Goal: Task Accomplishment & Management: Manage account settings

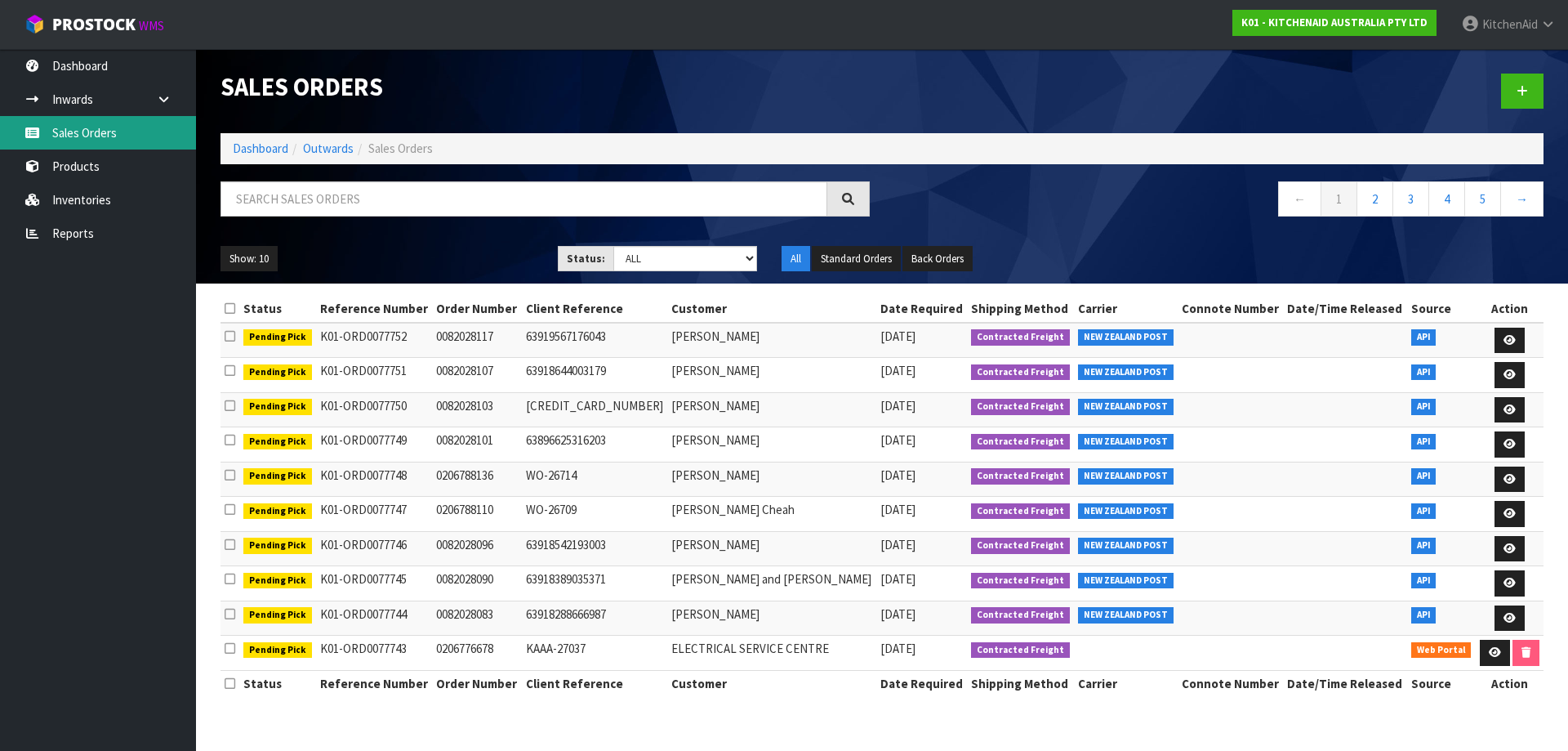
click at [92, 125] on link "Sales Orders" at bounding box center [98, 132] width 196 height 33
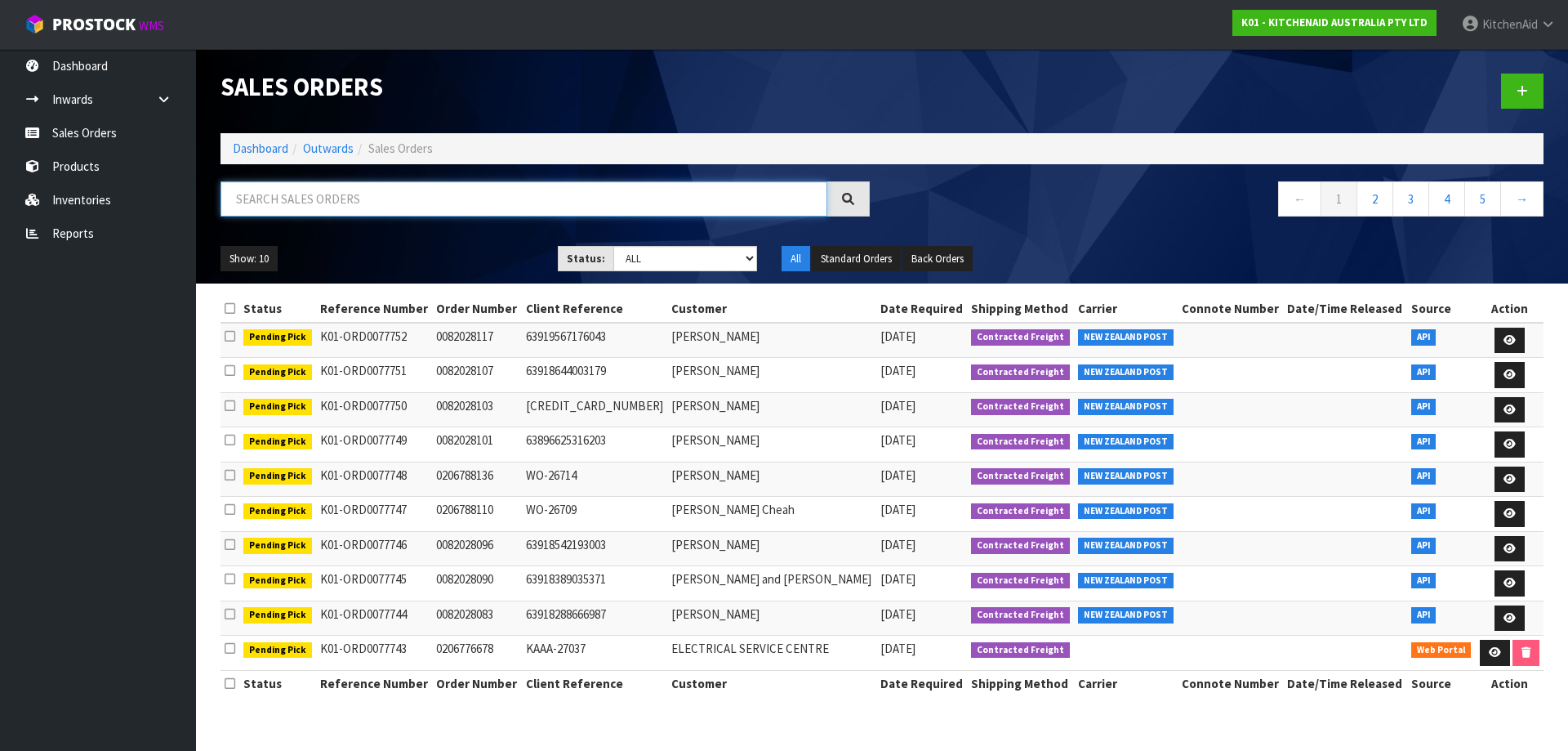
click at [527, 188] on input "text" at bounding box center [524, 199] width 607 height 35
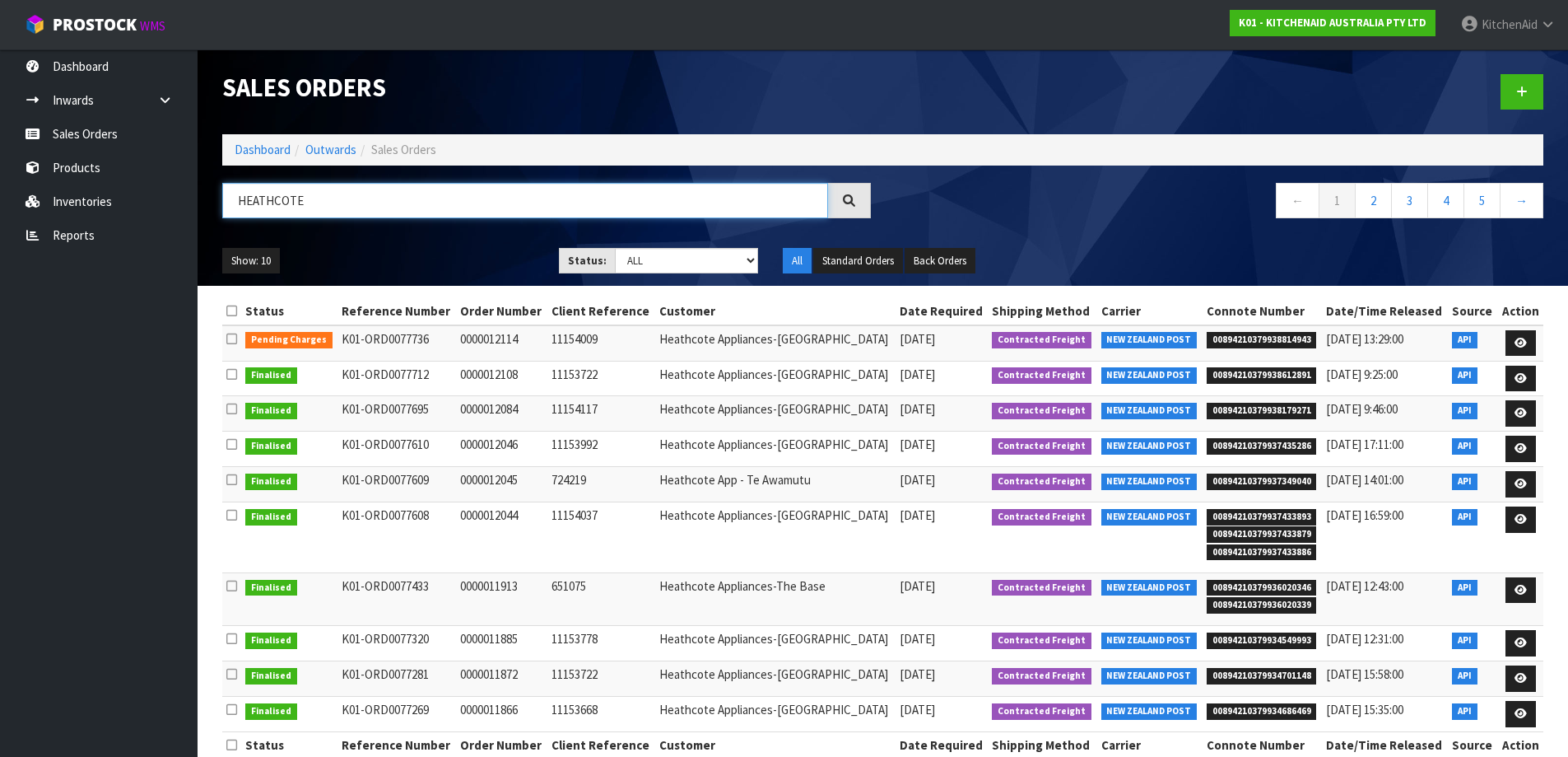
type input "HEATHCOTE"
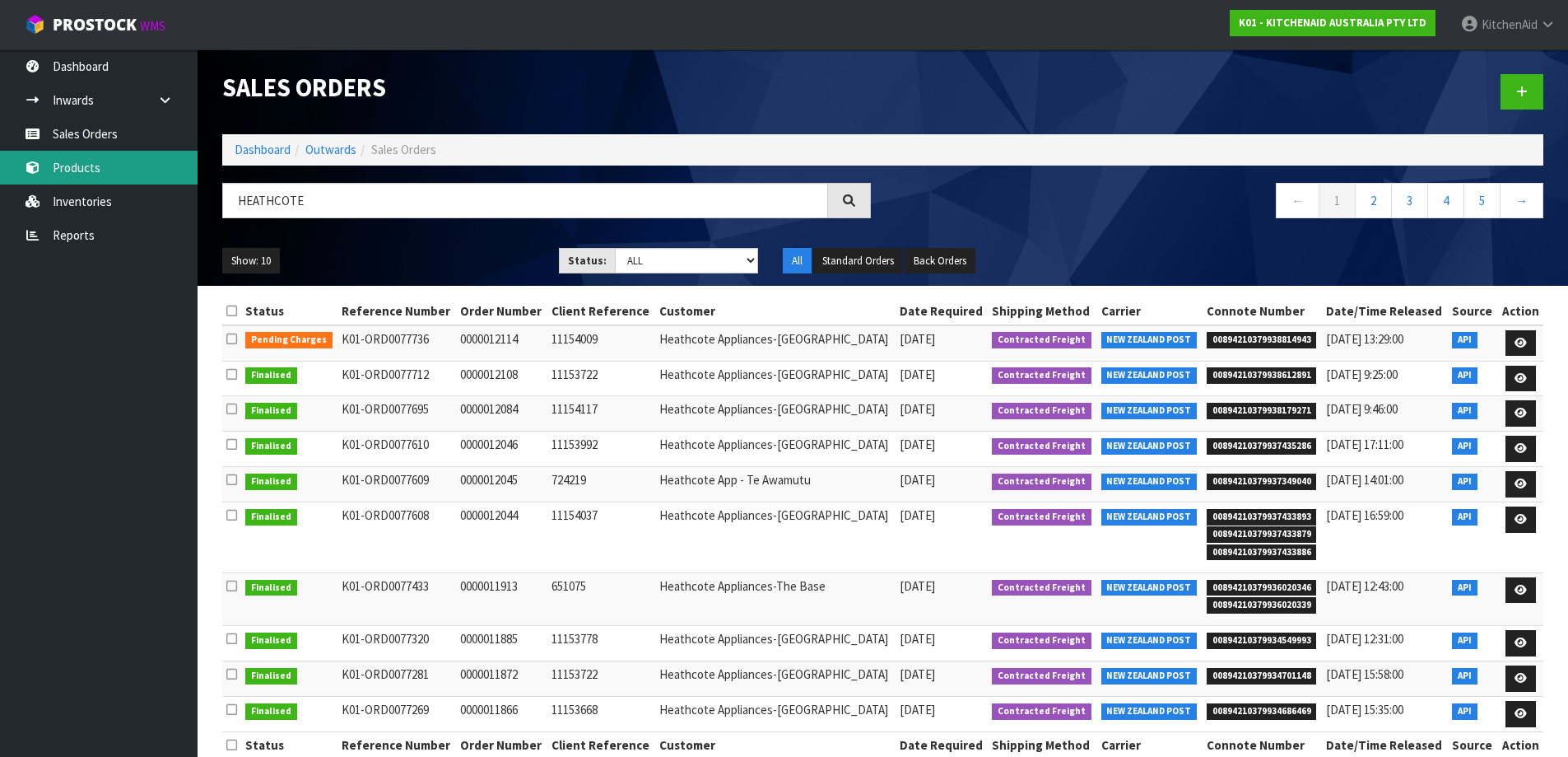
click at [96, 172] on link "Products" at bounding box center [99, 167] width 198 height 33
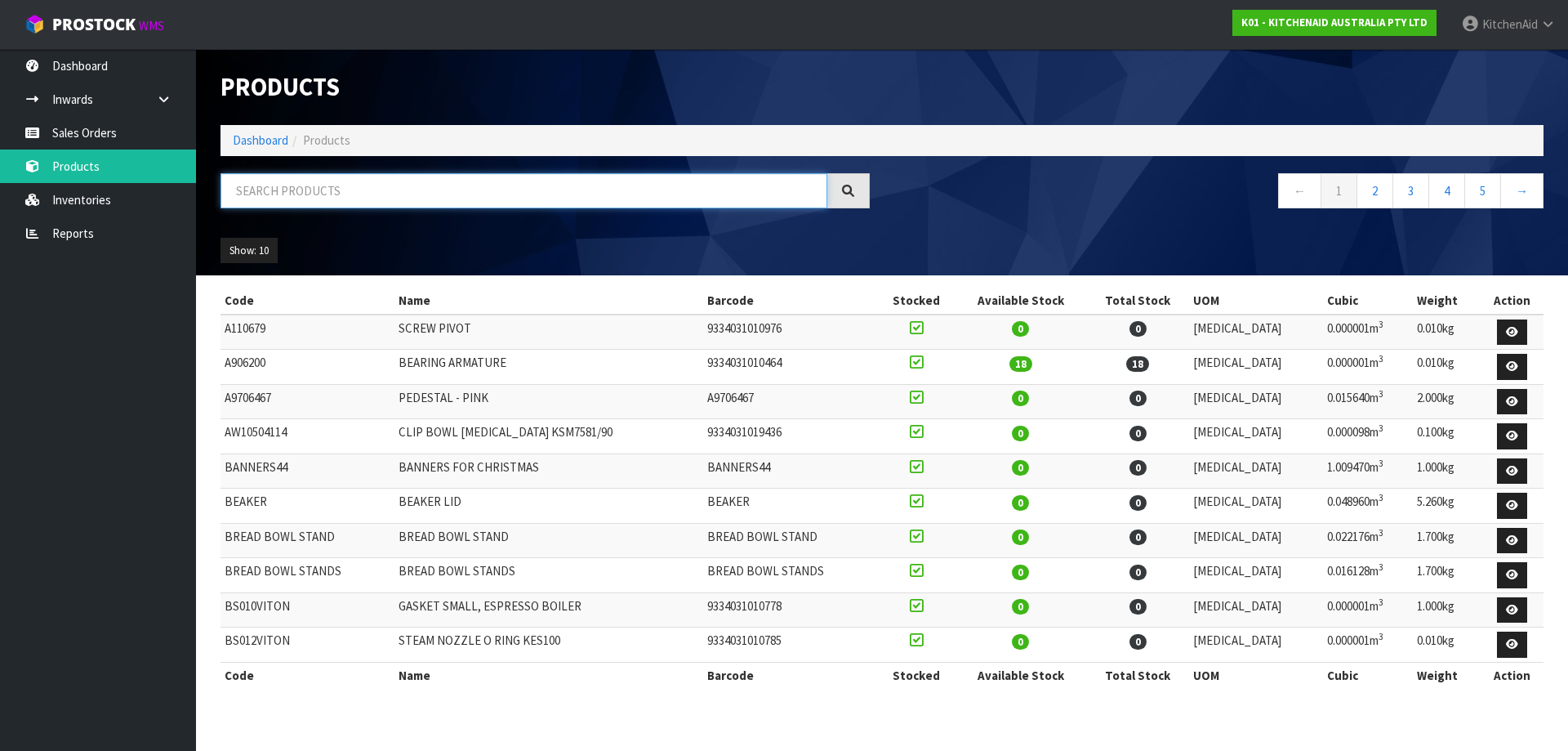
click at [283, 189] on input "text" at bounding box center [524, 190] width 607 height 35
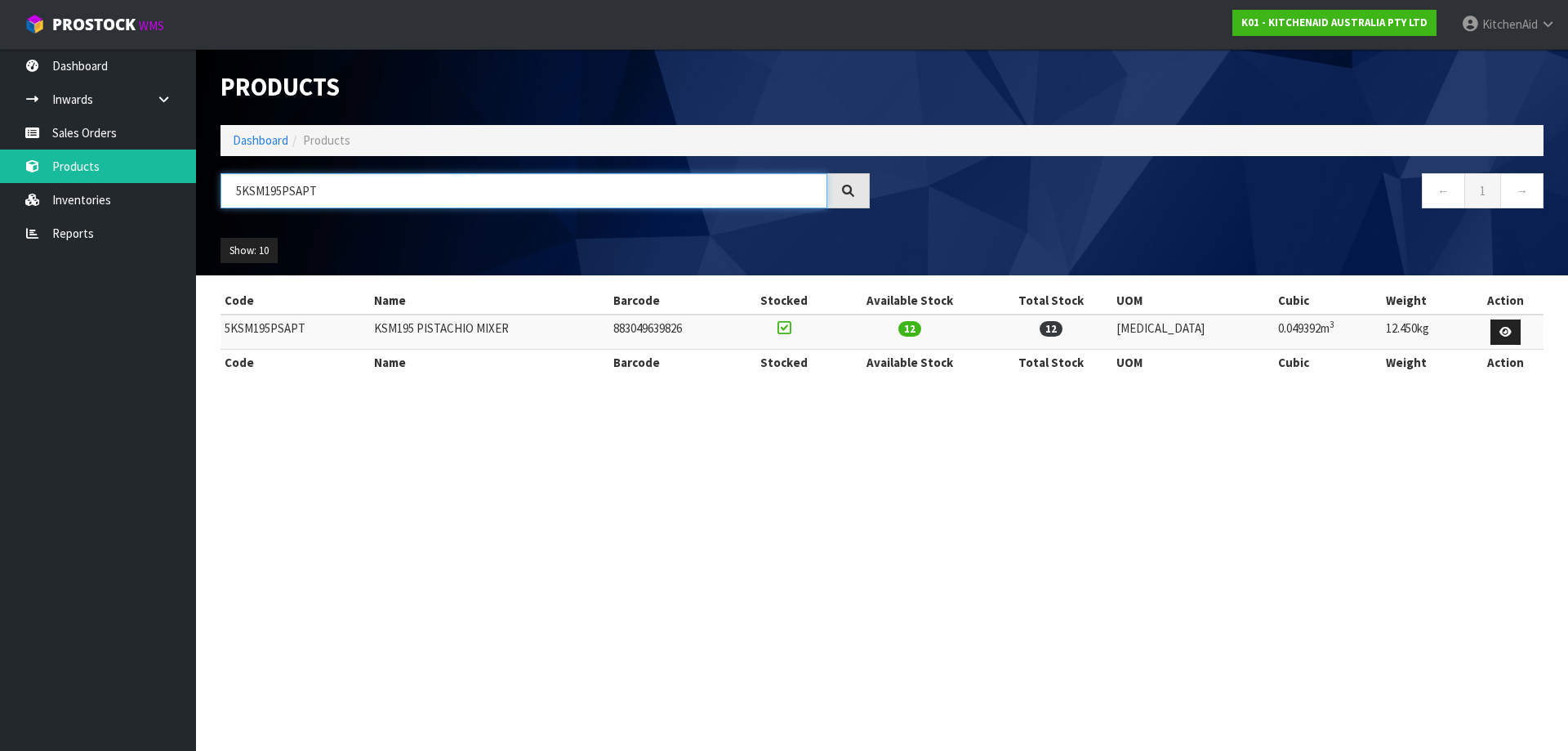
type input "5KSM195PSAPT"
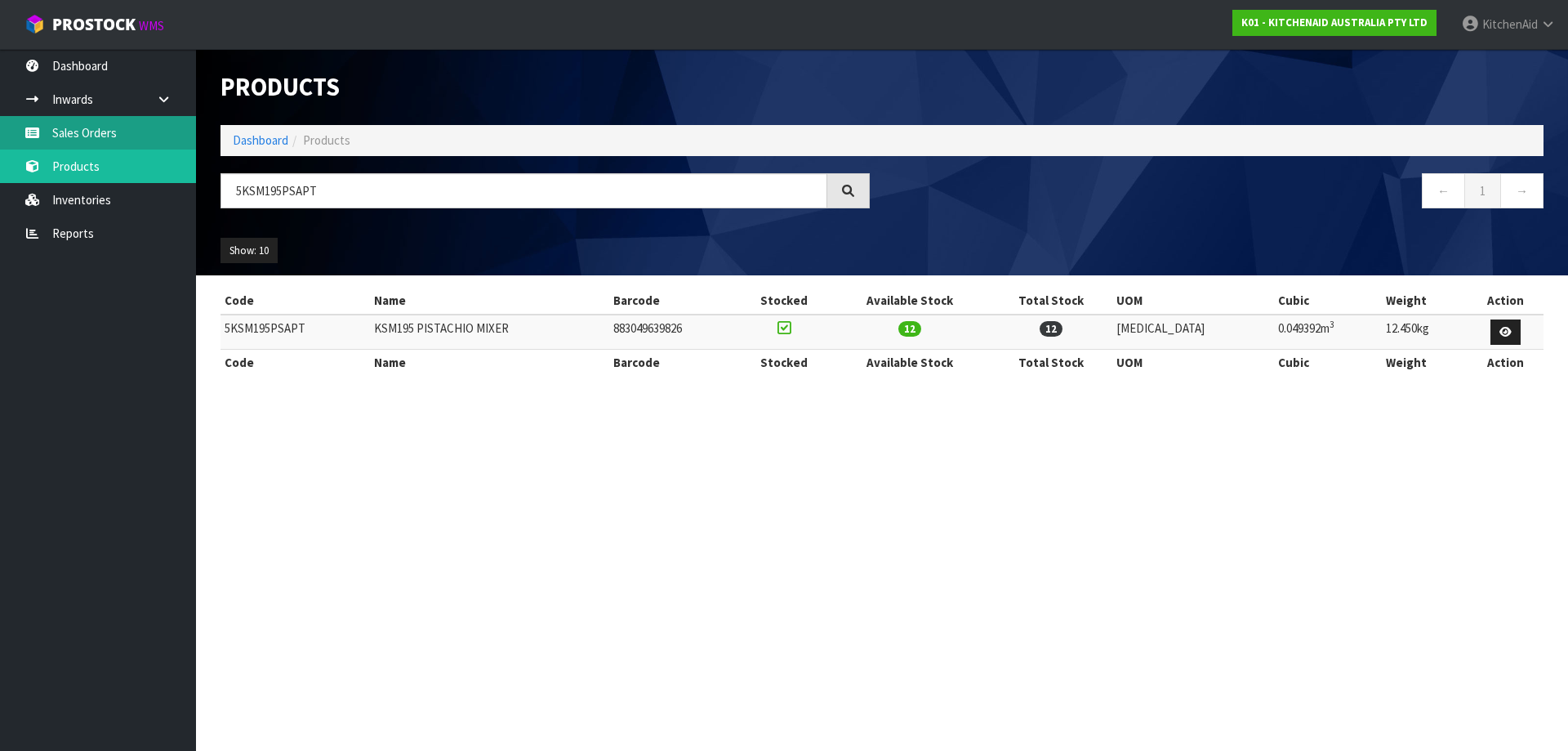
click at [104, 133] on link "Sales Orders" at bounding box center [98, 132] width 196 height 33
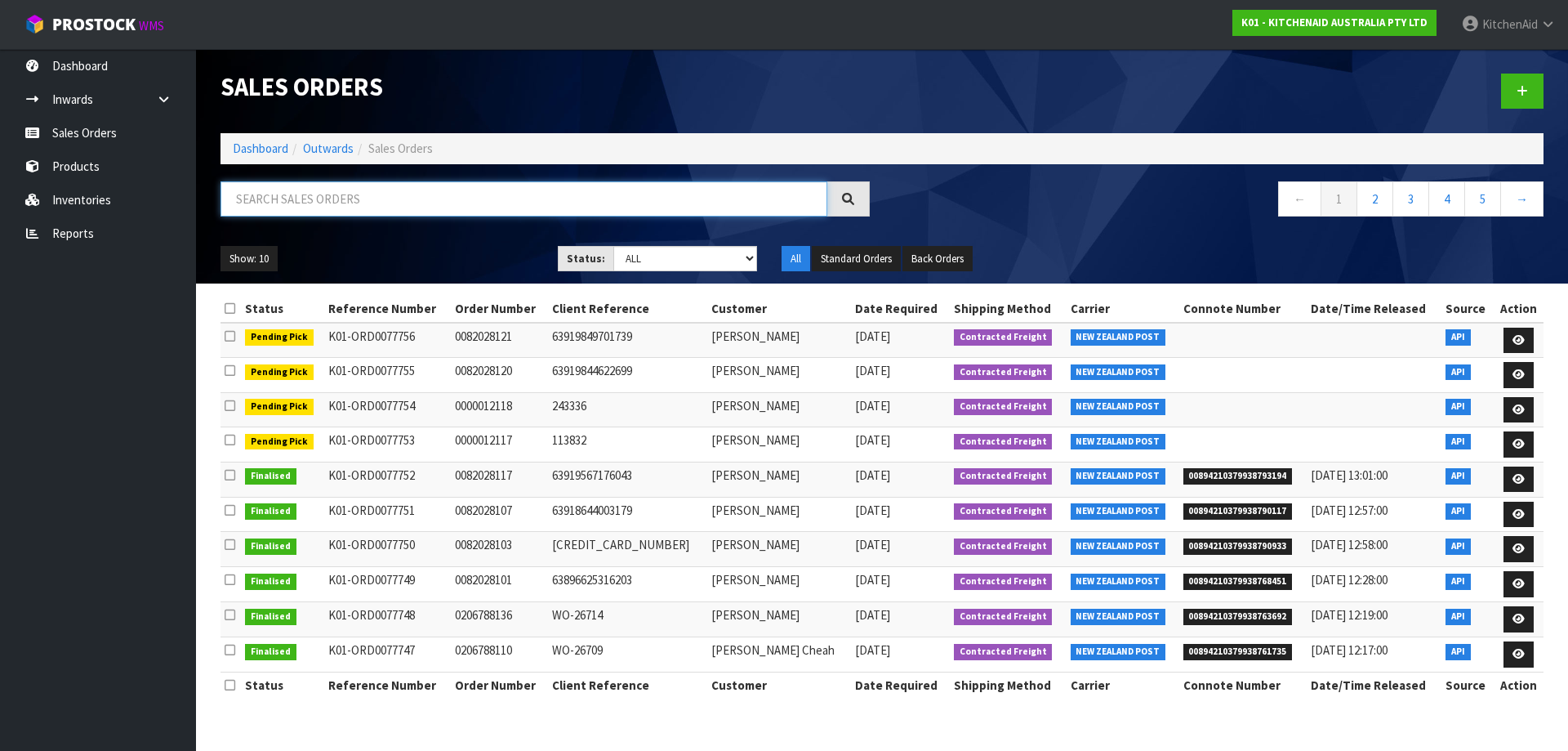
click at [426, 199] on input "text" at bounding box center [524, 199] width 607 height 35
click at [385, 199] on input "text" at bounding box center [524, 199] width 607 height 35
paste input "12048"
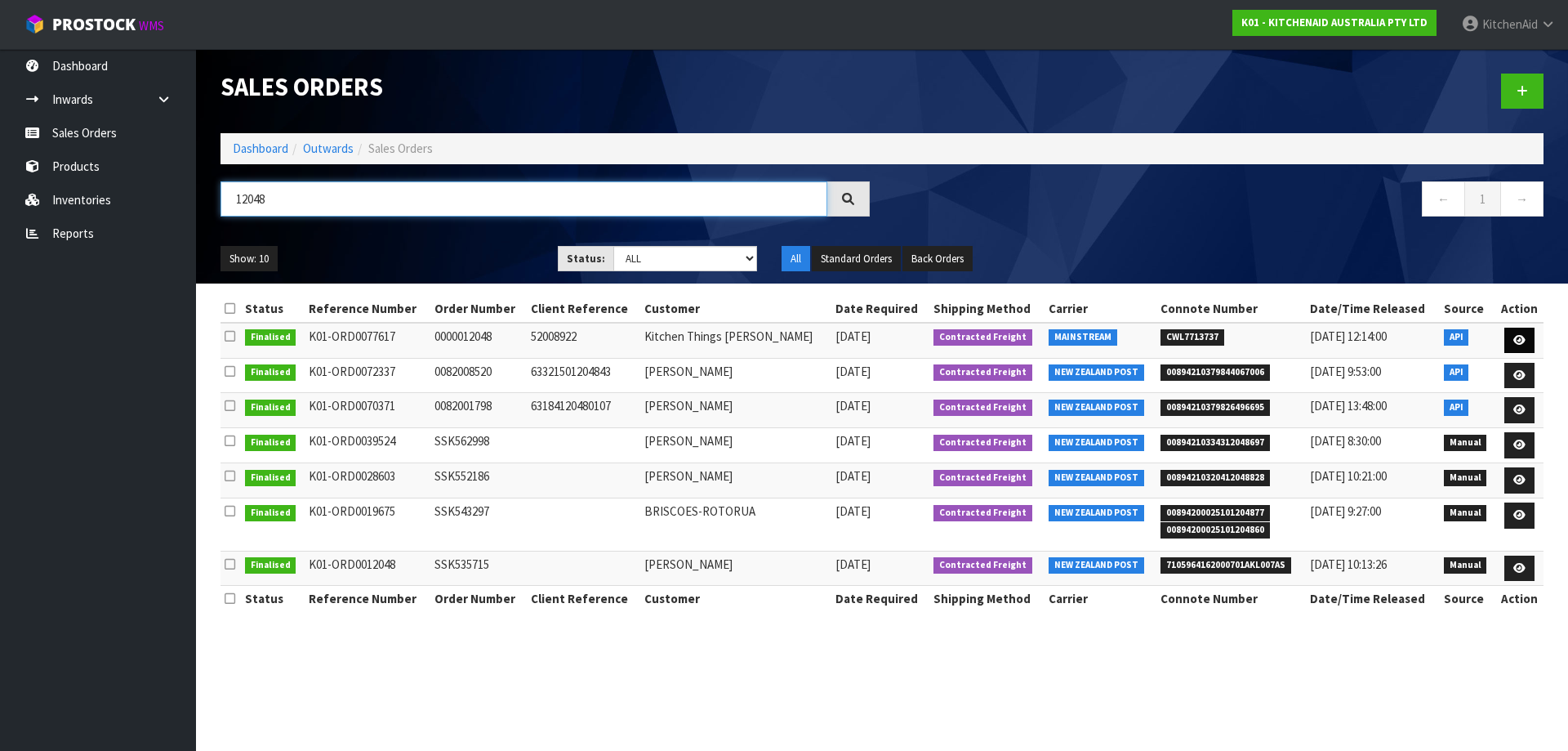
type input "12048"
click at [1521, 346] on link at bounding box center [1519, 340] width 30 height 26
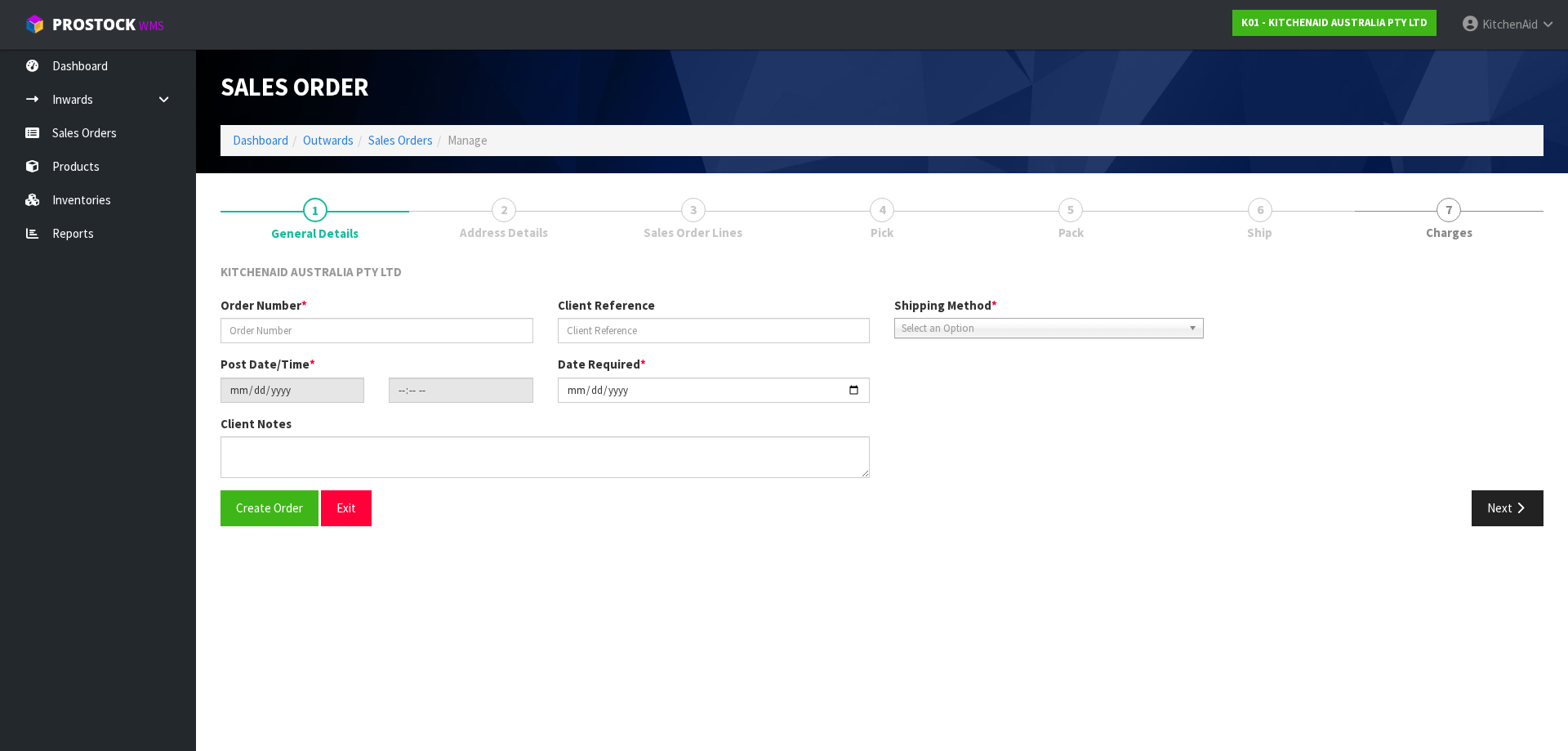
type input "0000012048"
type input "52008922"
type input "[DATE]"
type input "17:32:55.000"
type input "[DATE]"
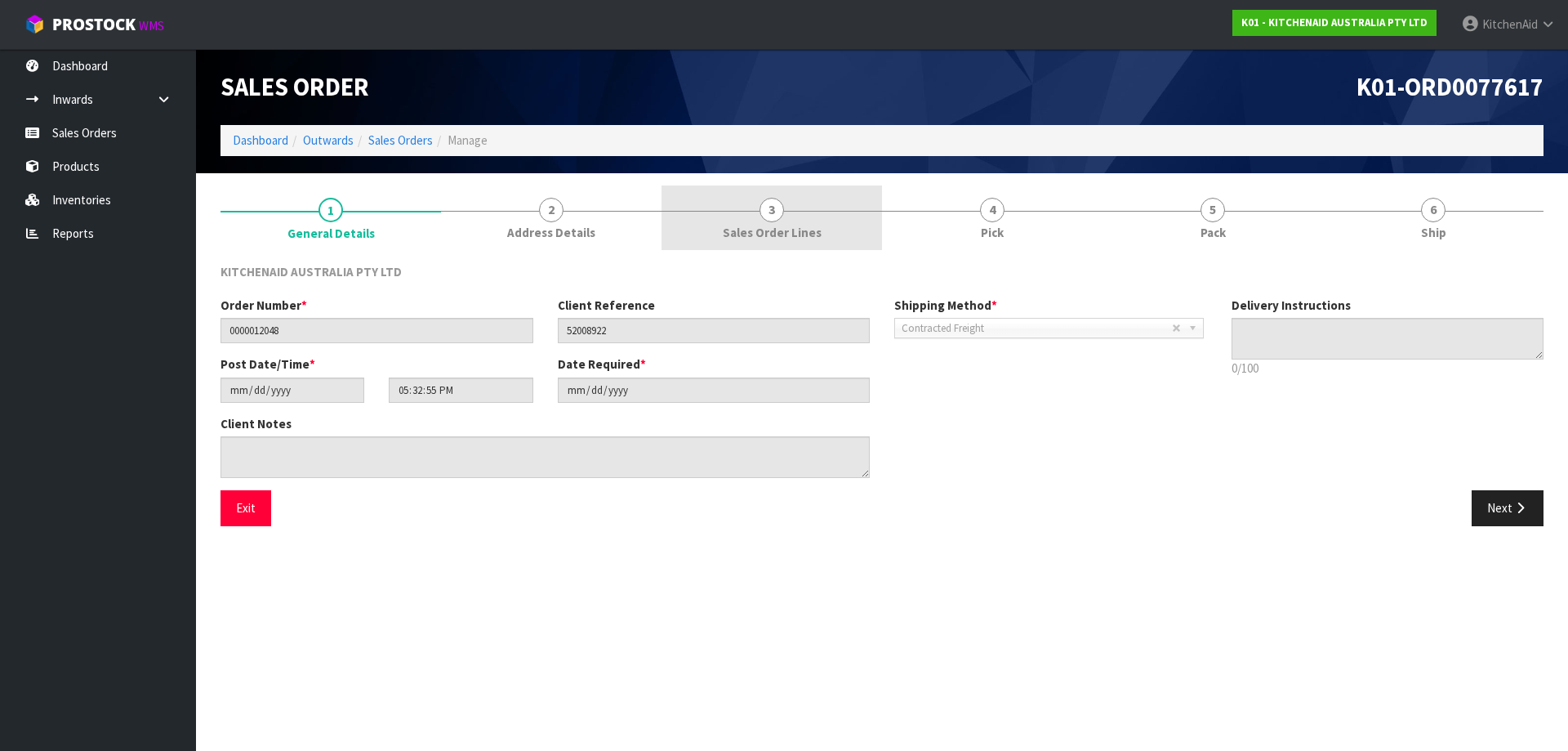
click at [793, 233] on span "Sales Order Lines" at bounding box center [772, 232] width 99 height 17
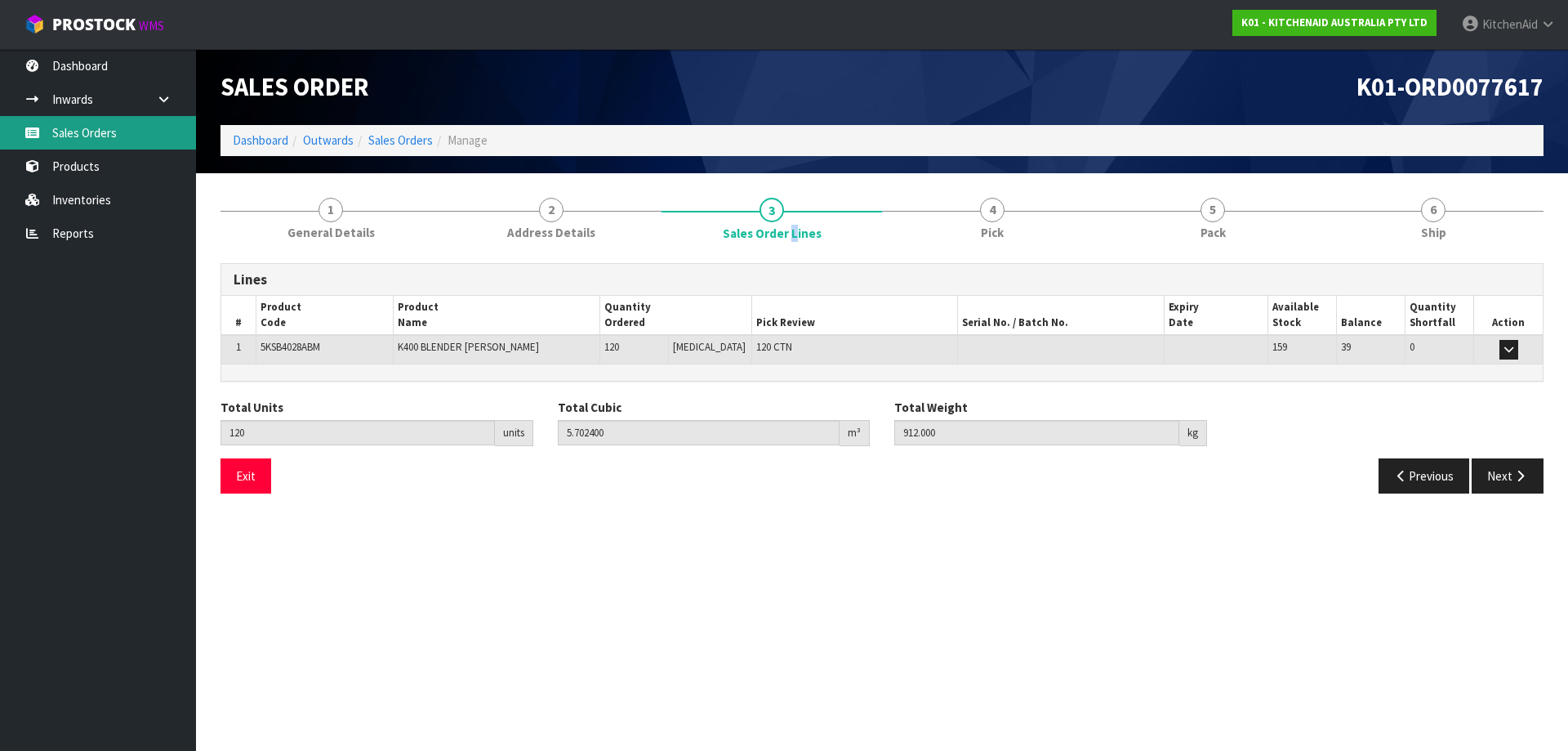
click at [81, 135] on link "Sales Orders" at bounding box center [98, 132] width 196 height 33
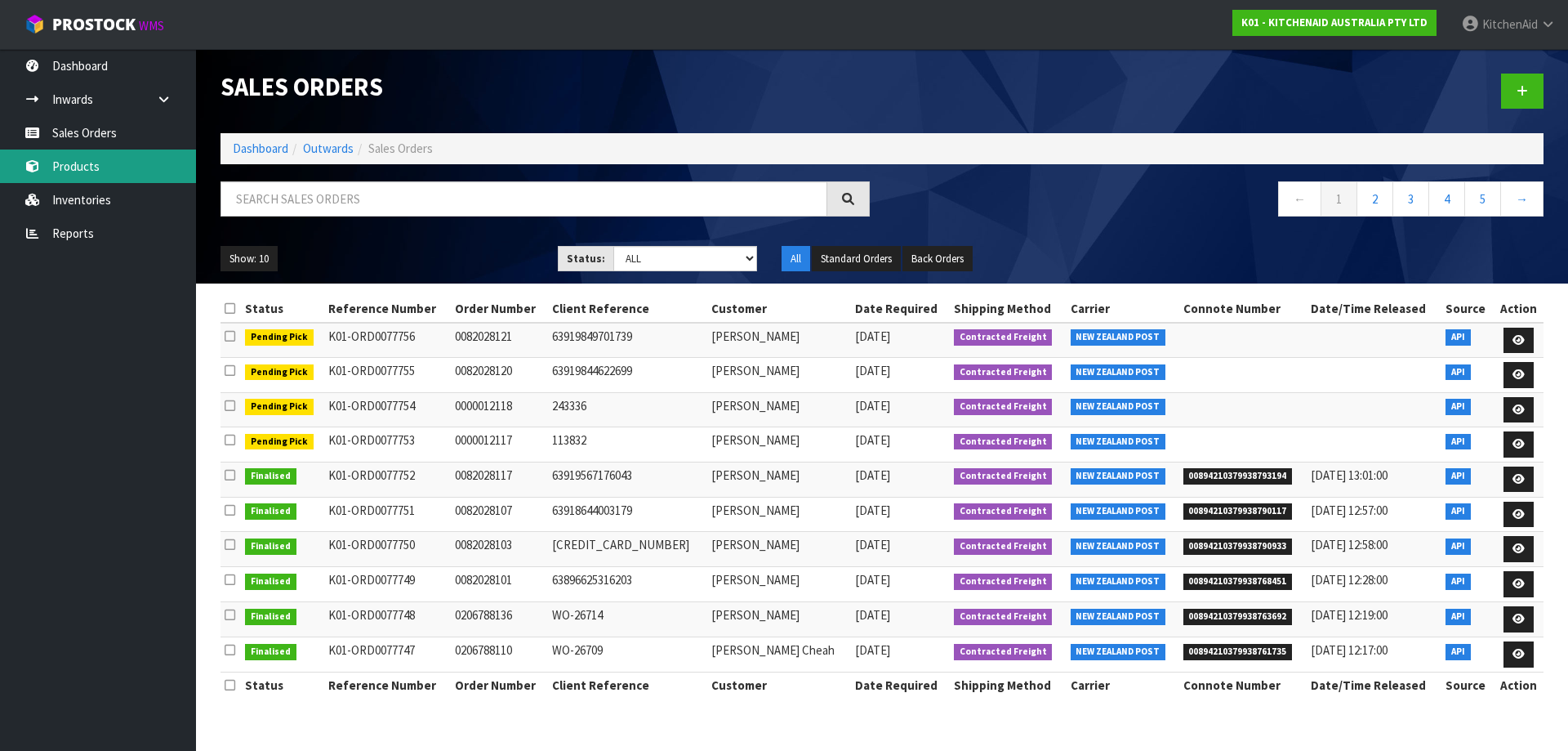
click at [89, 156] on link "Products" at bounding box center [98, 166] width 196 height 33
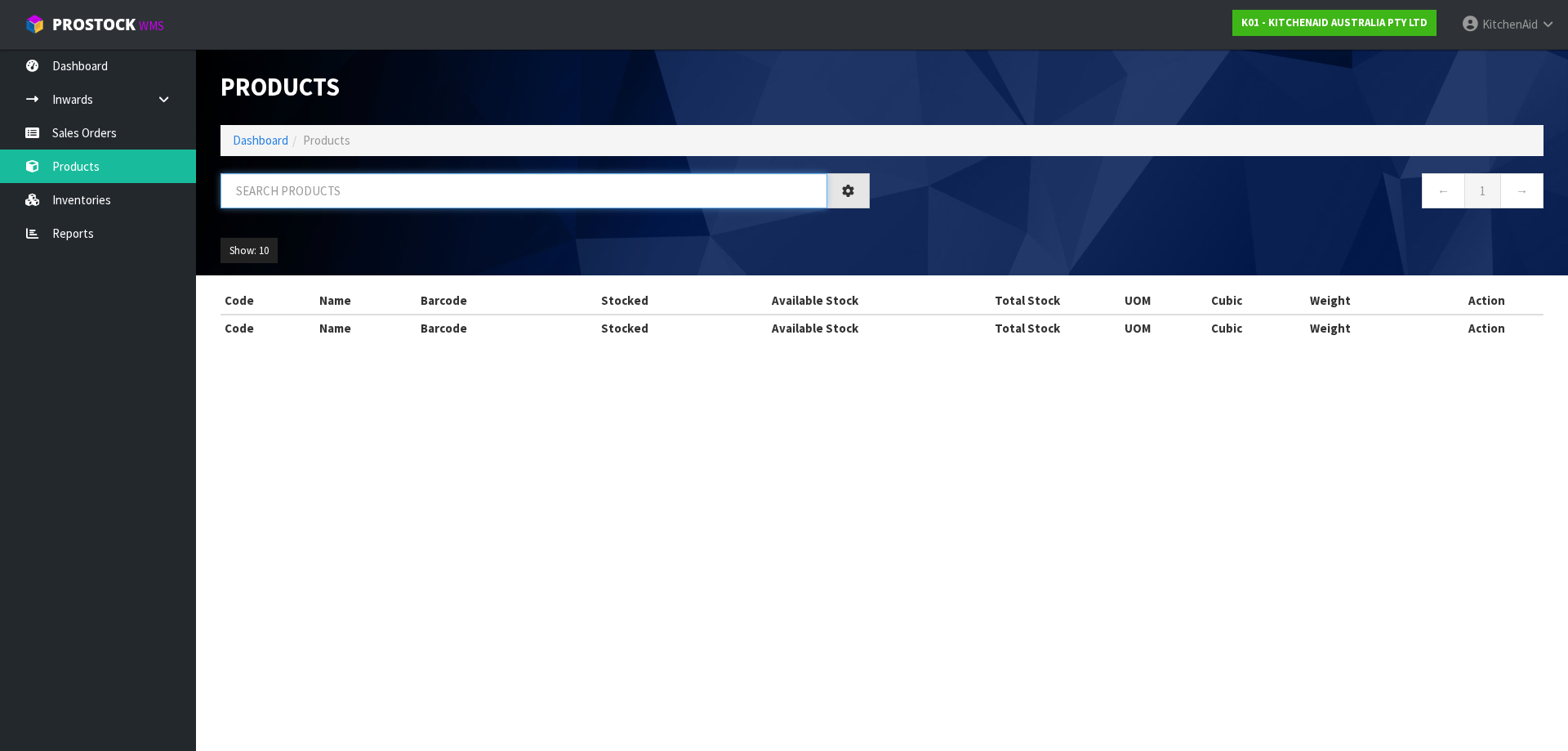
click at [379, 193] on input "text" at bounding box center [524, 190] width 607 height 35
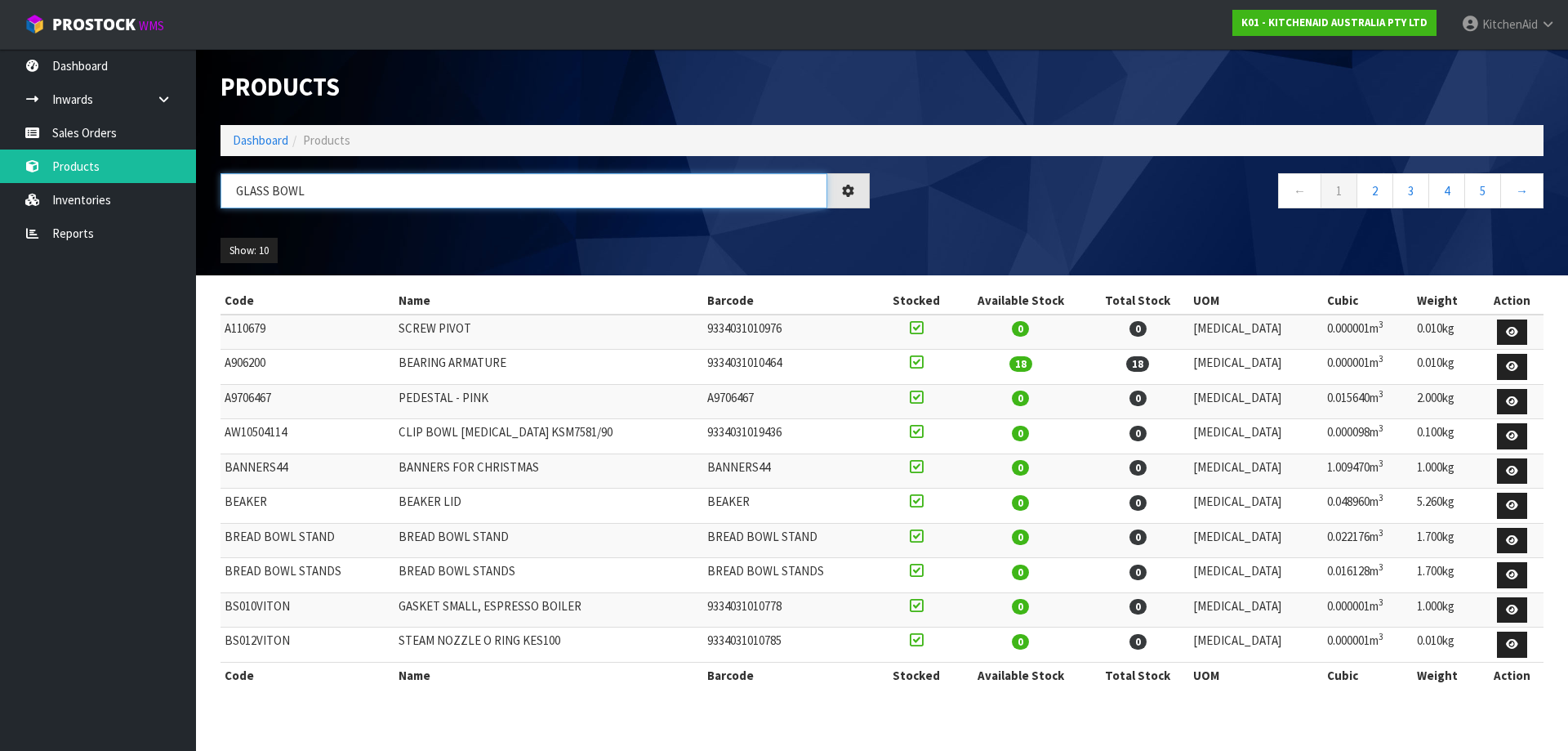
type input "GLASS BOWL"
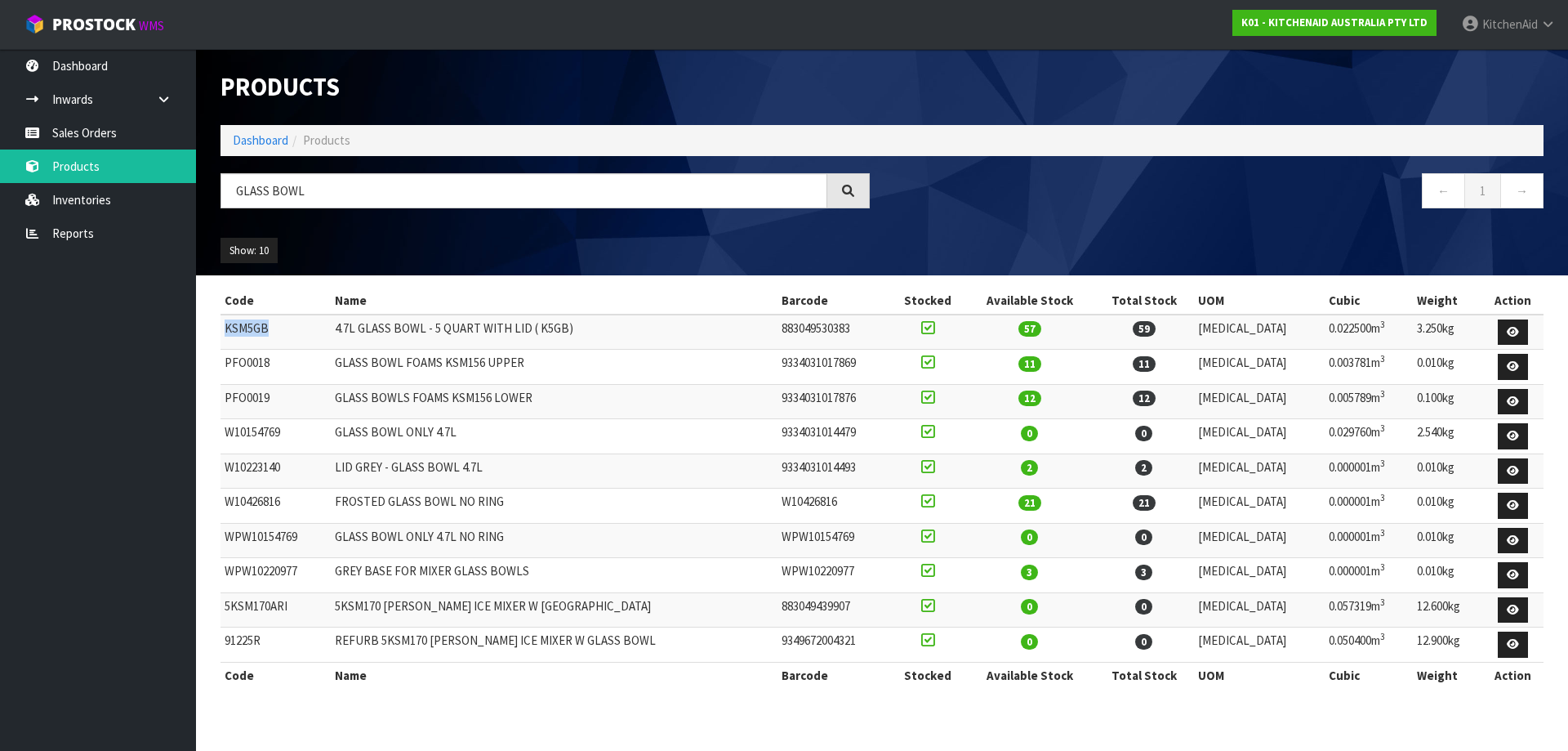
drag, startPoint x: 285, startPoint y: 330, endPoint x: 222, endPoint y: 330, distance: 63.0
click at [222, 330] on td "KSM5GB" at bounding box center [275, 332] width 110 height 35
copy td "KSM5GB"
click at [78, 131] on link "Sales Orders" at bounding box center [98, 132] width 196 height 33
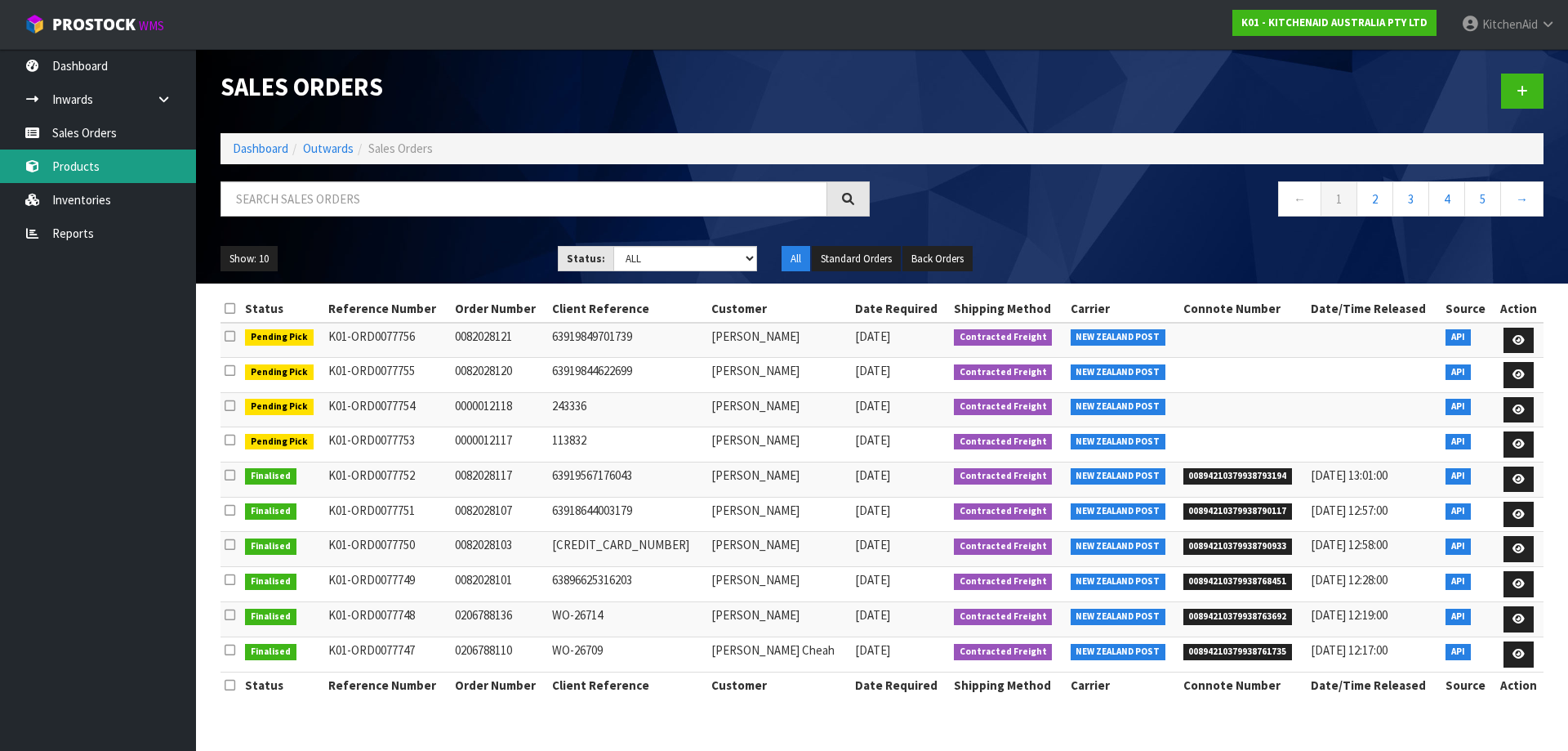
click at [84, 167] on link "Products" at bounding box center [98, 166] width 196 height 33
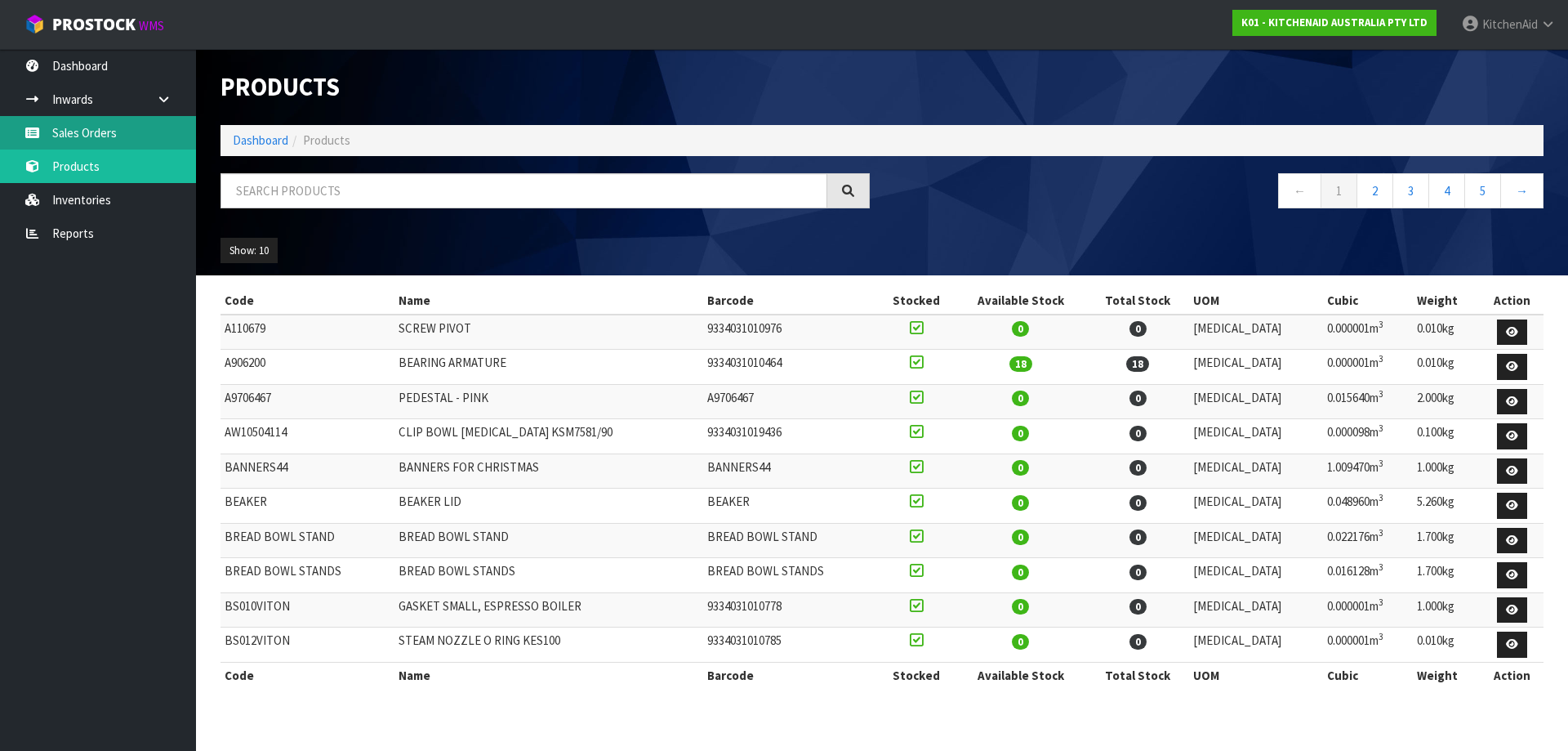
click at [86, 139] on link "Sales Orders" at bounding box center [98, 132] width 196 height 33
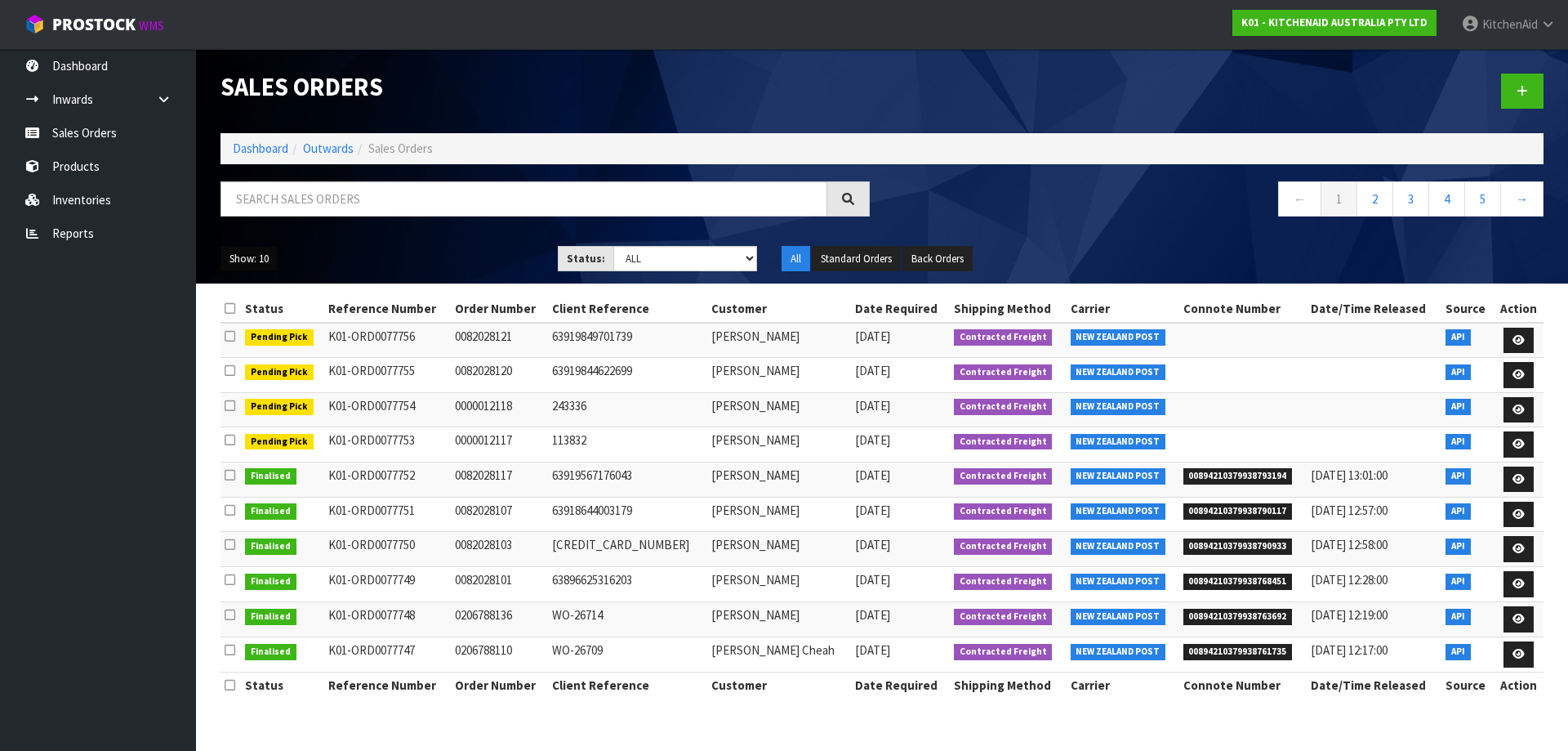
click at [253, 254] on button "Show: 10" at bounding box center [249, 258] width 57 height 26
click at [243, 336] on link "25" at bounding box center [286, 333] width 129 height 22
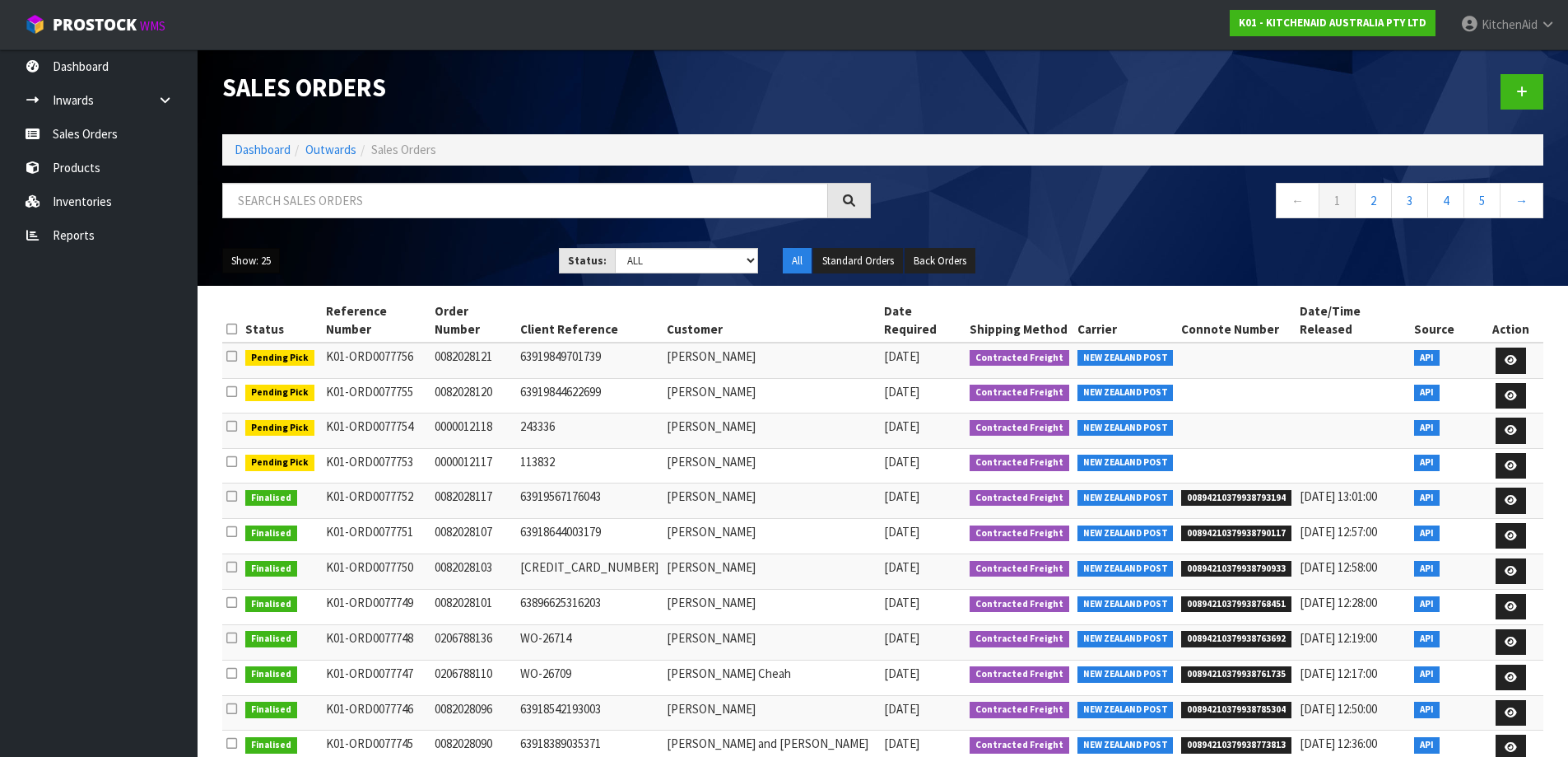
click at [246, 263] on button "Show: 25" at bounding box center [251, 260] width 58 height 26
click at [263, 359] on link "50" at bounding box center [288, 358] width 130 height 23
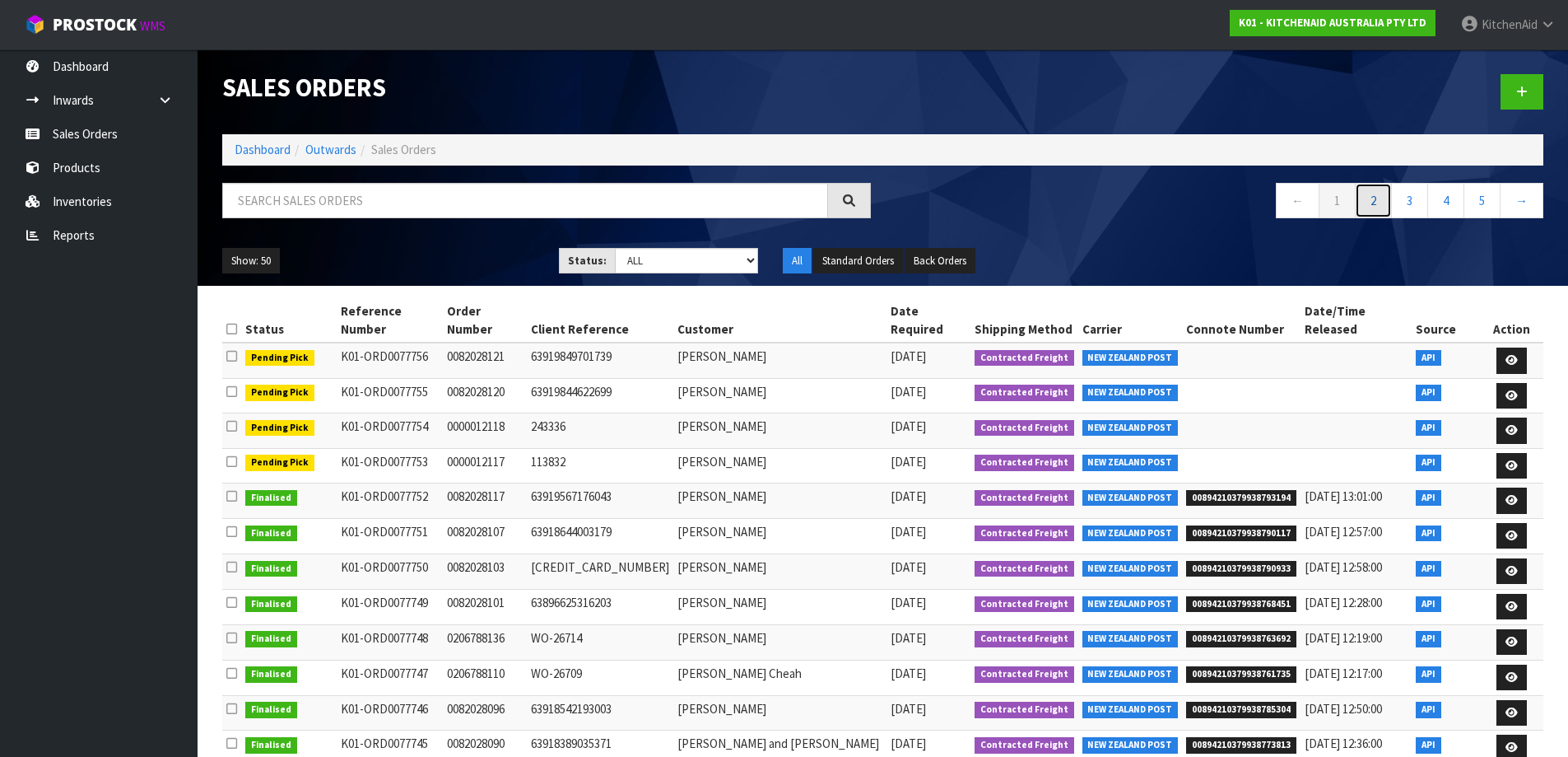
click at [1364, 210] on link "2" at bounding box center [1373, 201] width 37 height 35
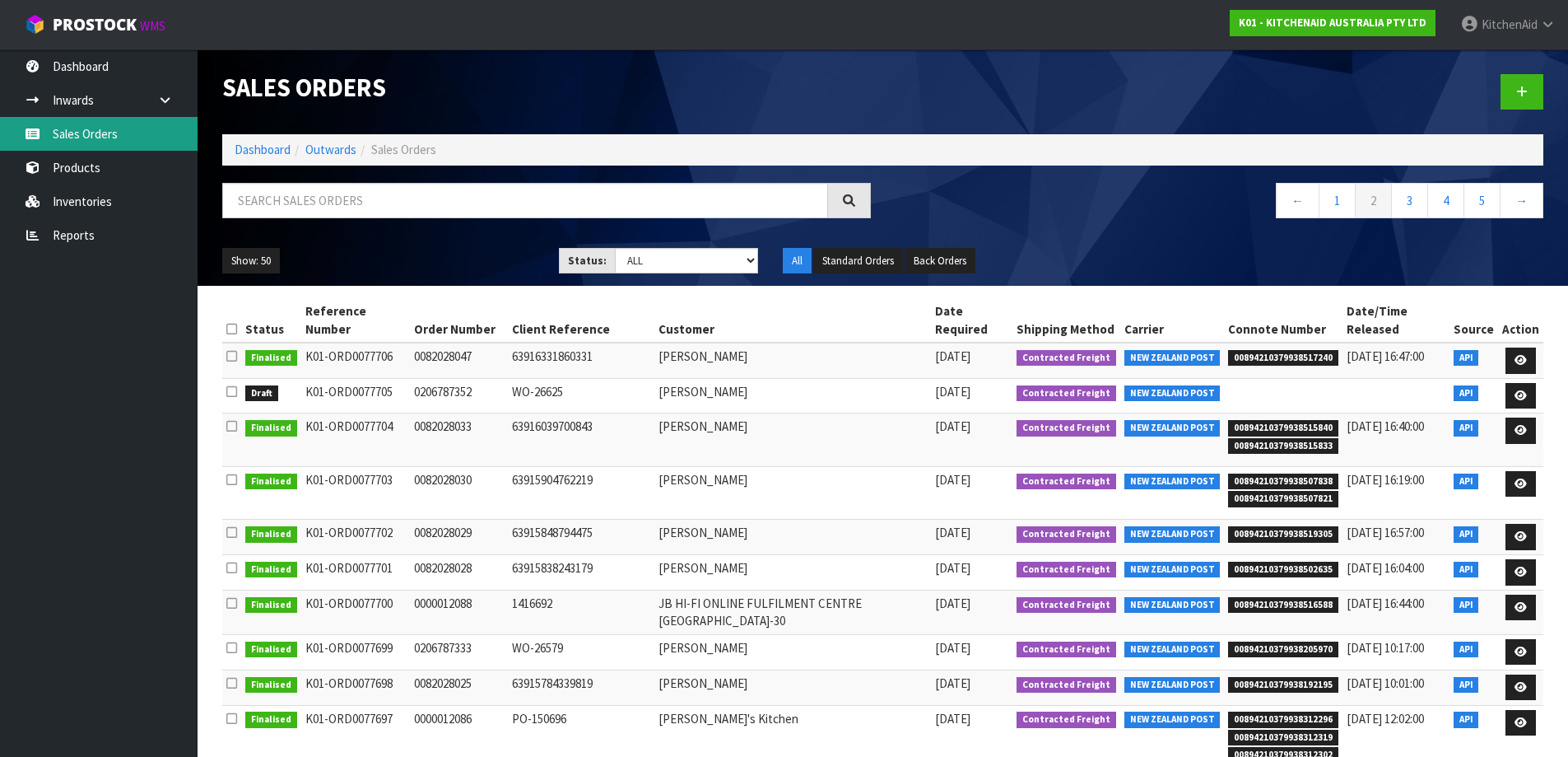
click at [99, 137] on link "Sales Orders" at bounding box center [99, 133] width 198 height 33
click at [1335, 202] on link "1" at bounding box center [1337, 201] width 37 height 35
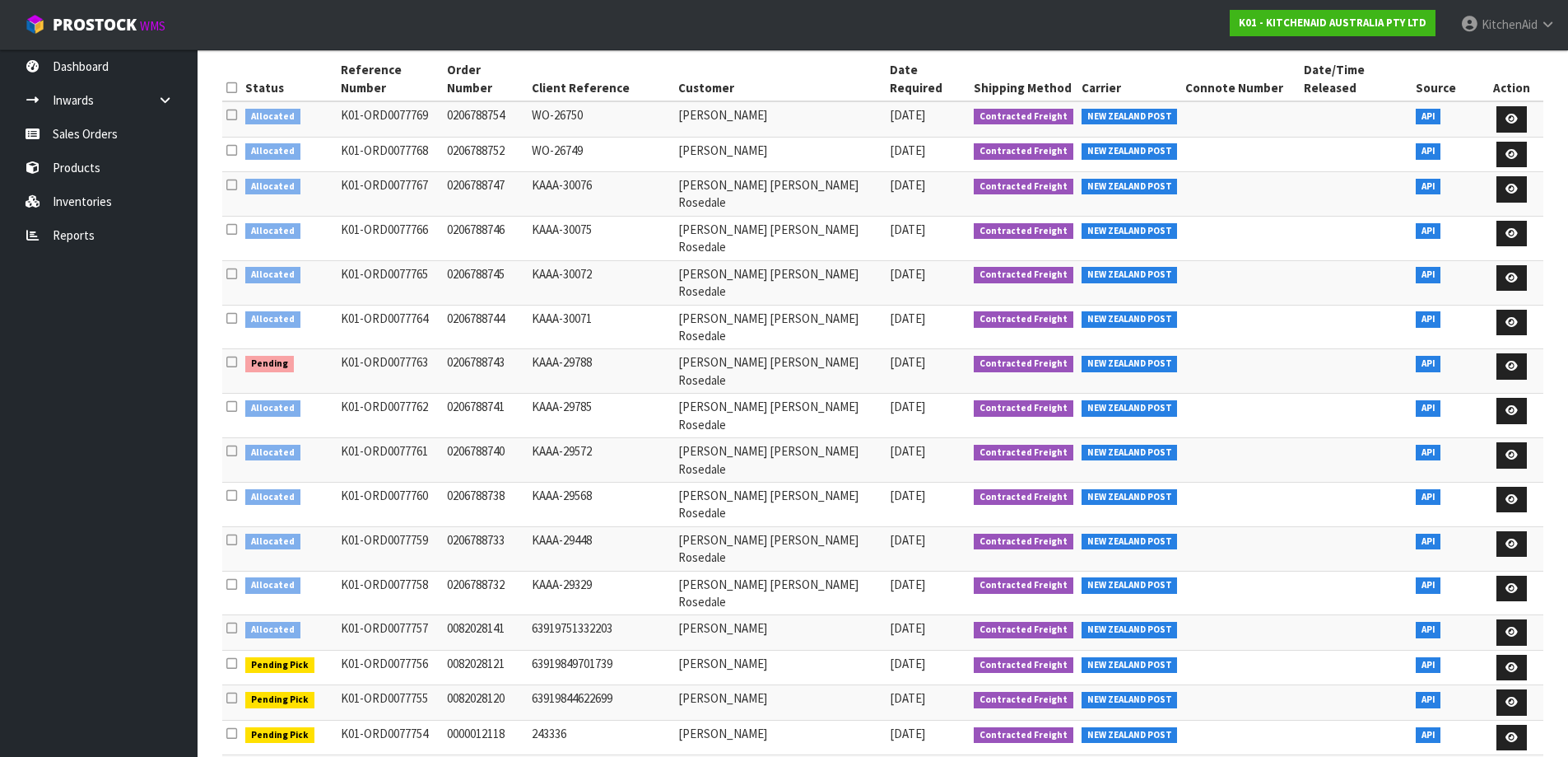
scroll to position [247, 0]
